Goal: Check status: Check status

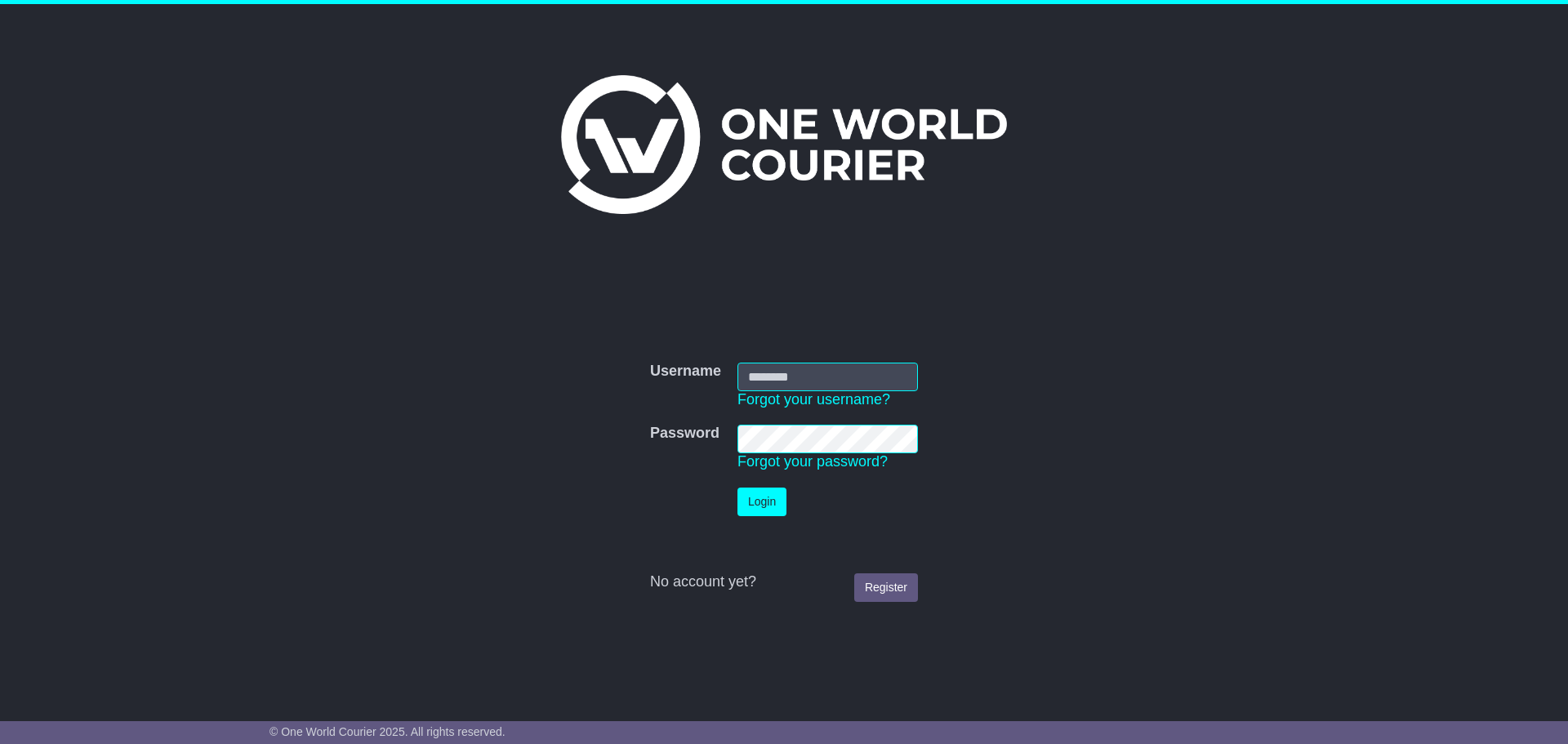
type input "**********"
drag, startPoint x: 0, startPoint y: 0, endPoint x: 764, endPoint y: 503, distance: 914.7
click at [764, 503] on button "Login" at bounding box center [761, 502] width 49 height 29
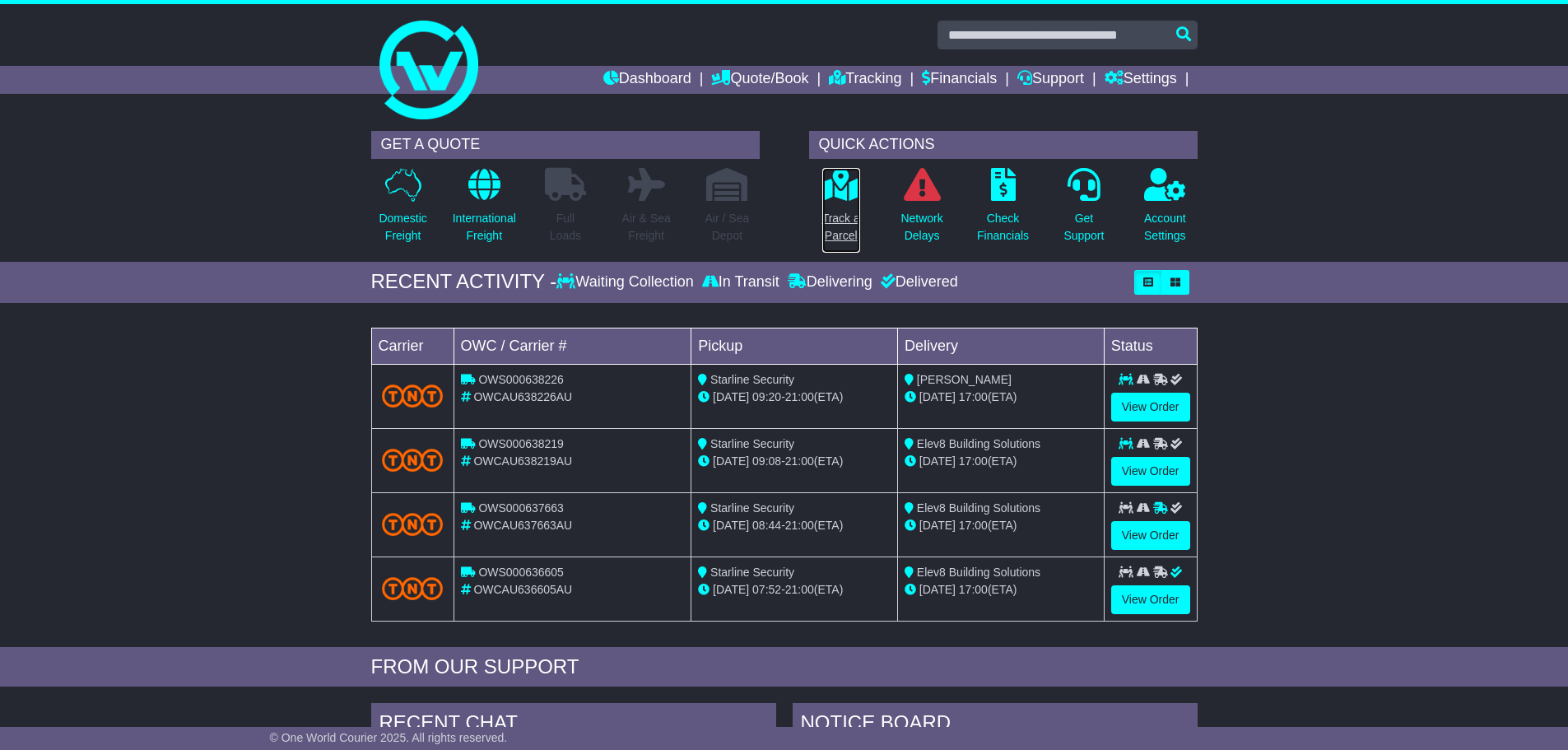
click at [841, 199] on icon at bounding box center [841, 185] width 37 height 33
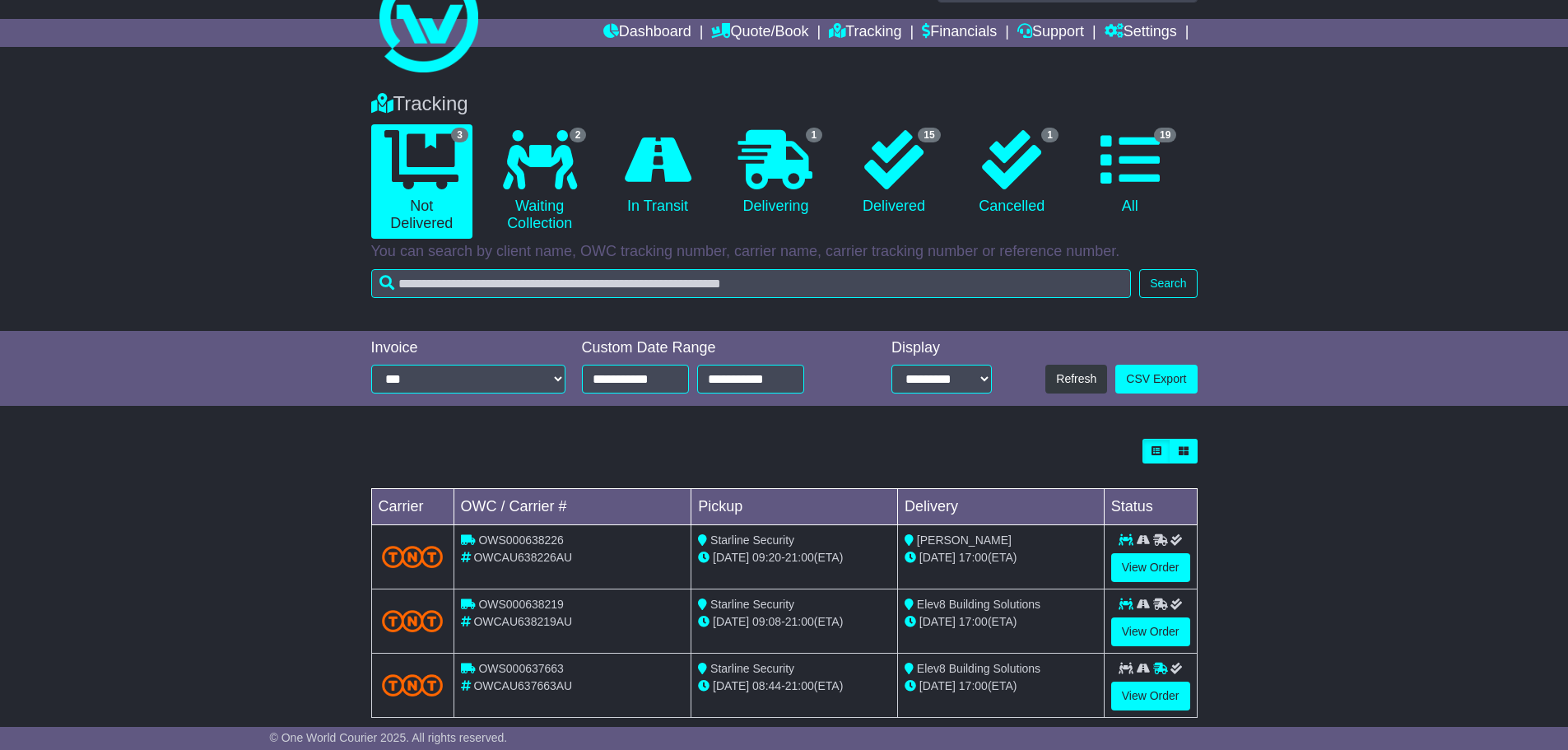
scroll to position [73, 0]
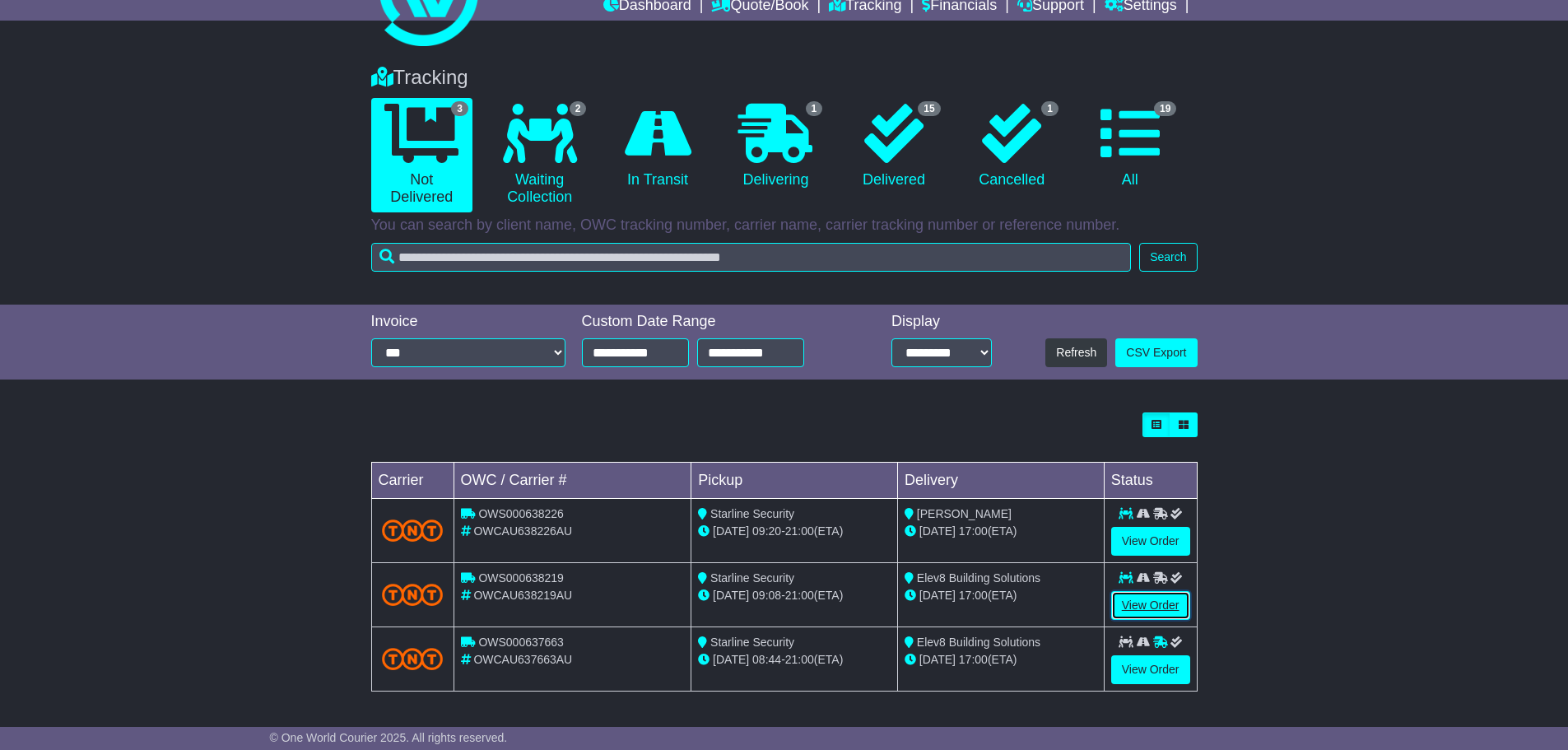
click at [1141, 596] on link "View Order" at bounding box center [1150, 605] width 79 height 29
